Goal: Navigation & Orientation: Go to known website

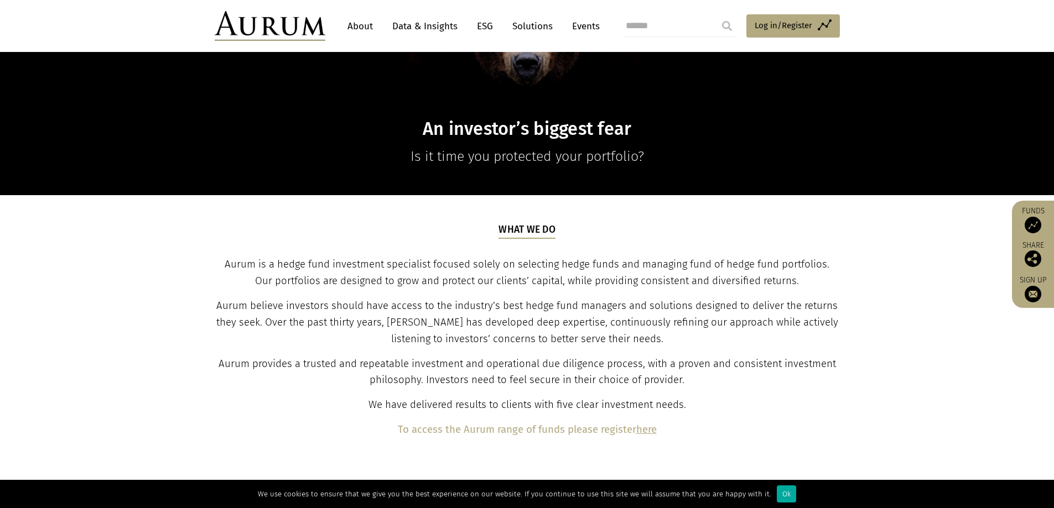
scroll to position [332, 0]
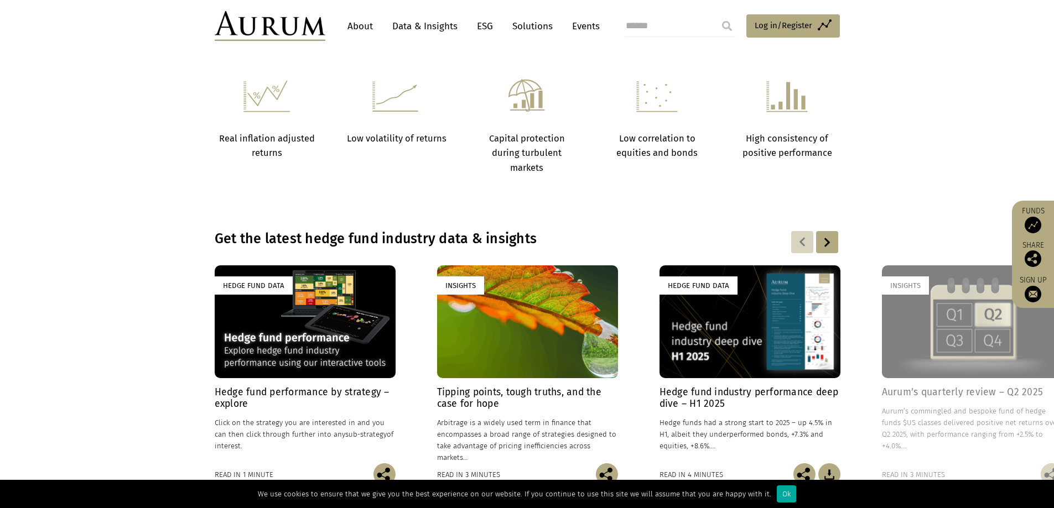
scroll to position [719, 0]
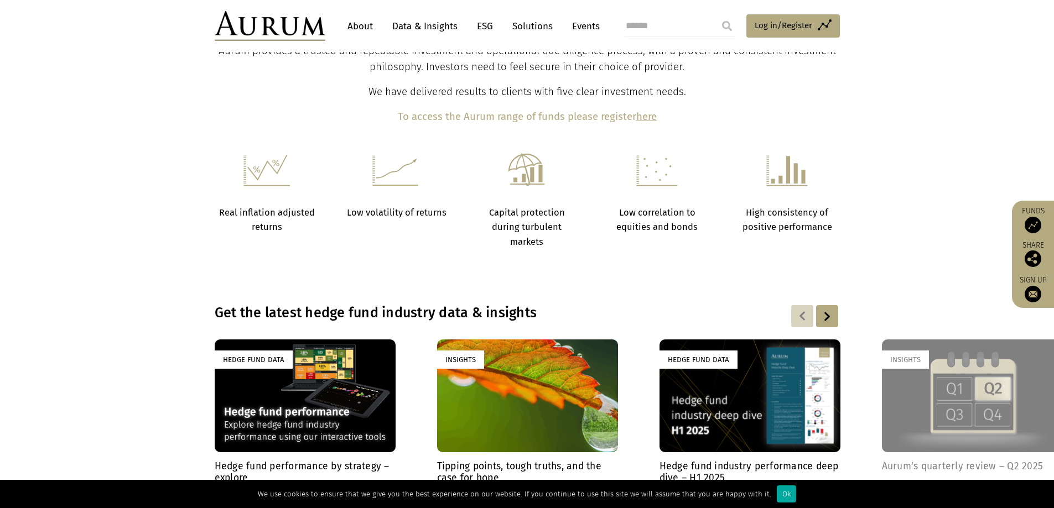
scroll to position [775, 0]
